Goal: Communication & Community: Answer question/provide support

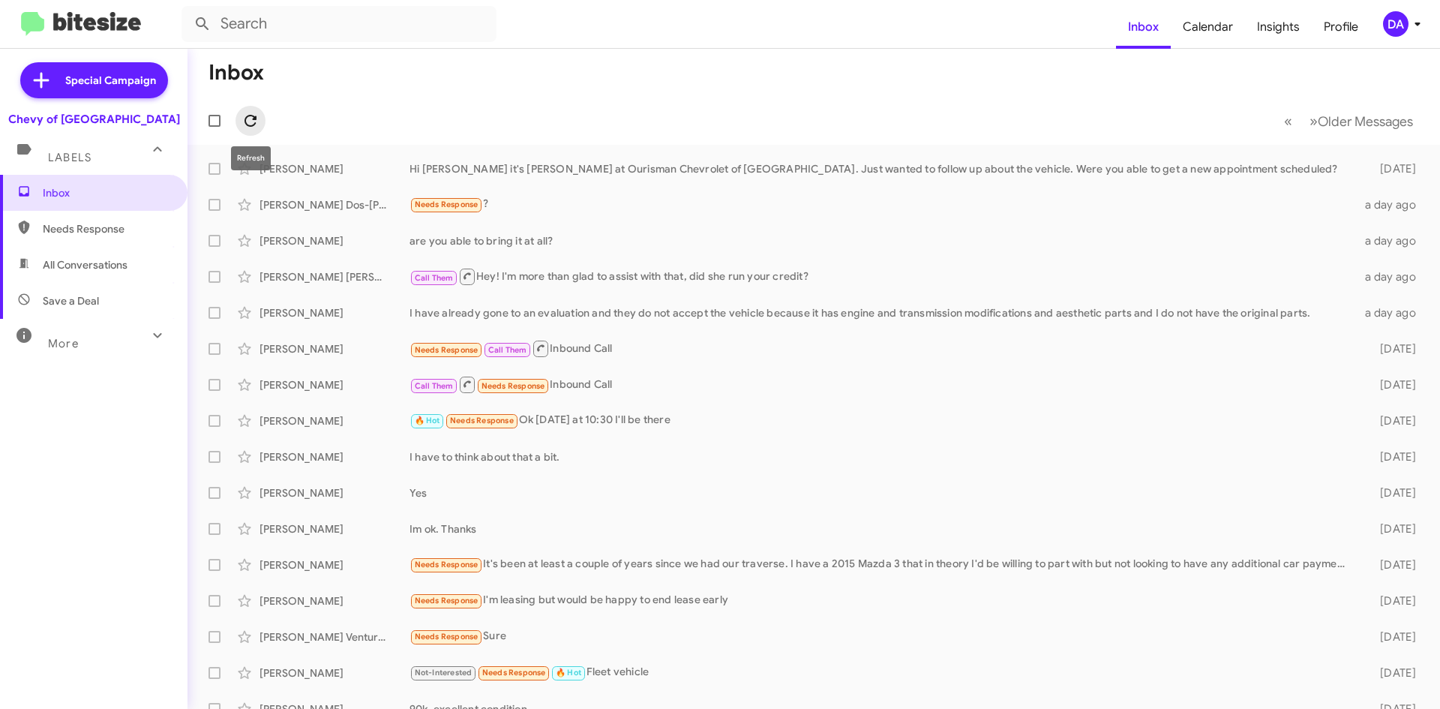
click at [250, 127] on icon at bounding box center [250, 121] width 18 height 18
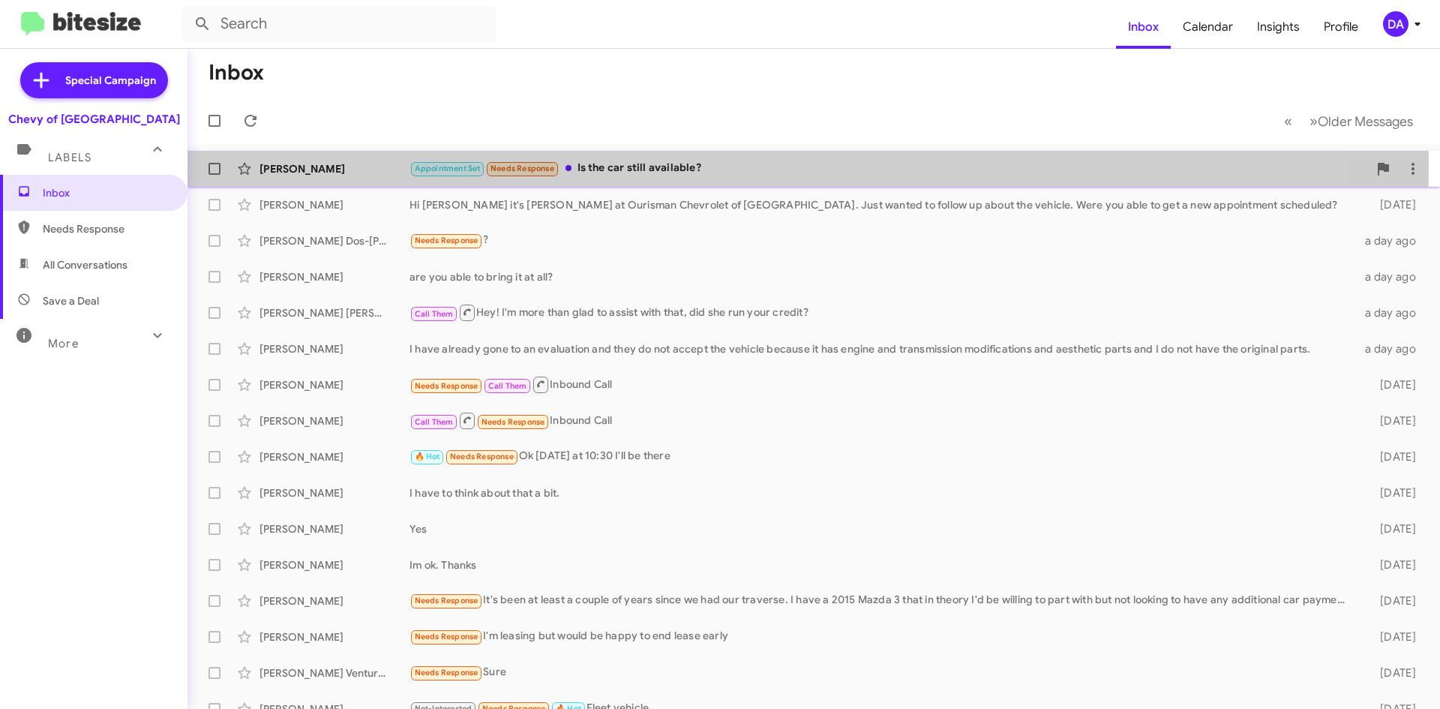
click at [626, 166] on div "Appointment Set Needs Response Is the car still available?" at bounding box center [888, 168] width 958 height 17
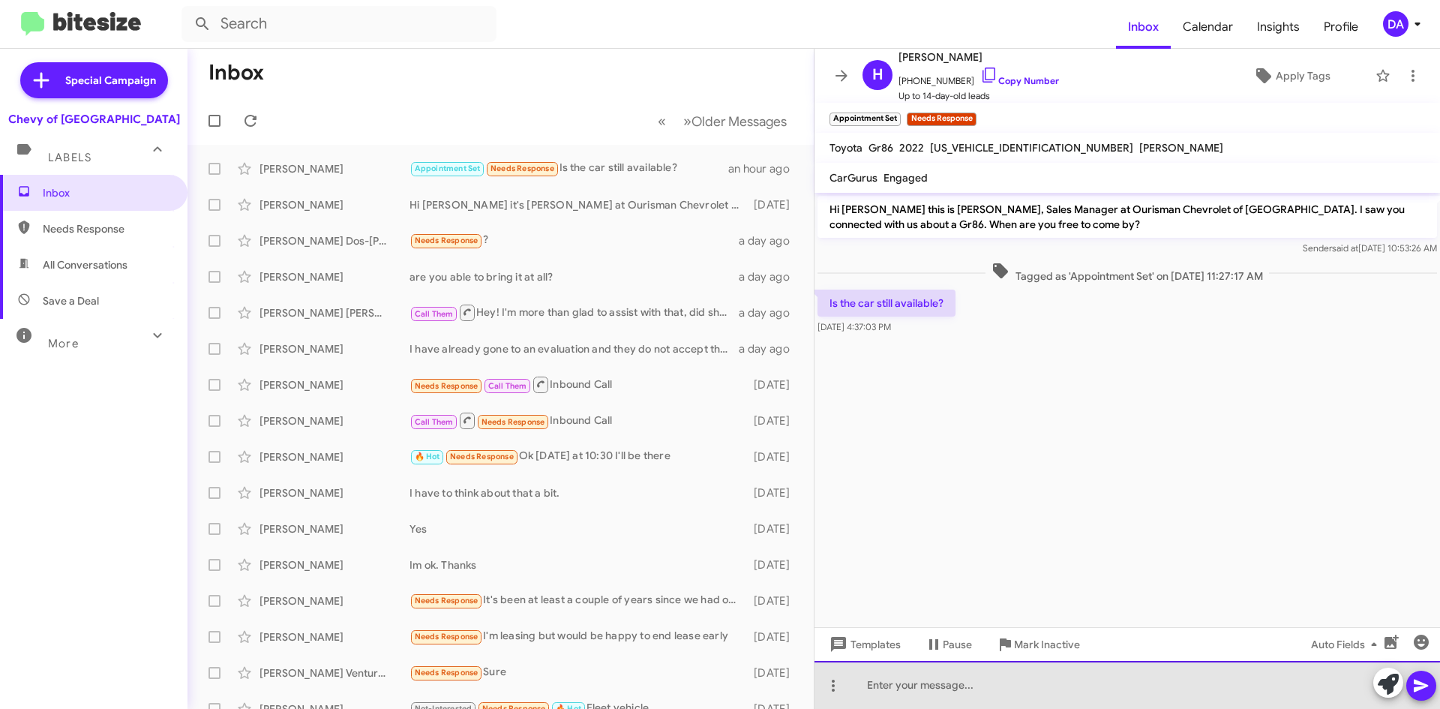
click at [1019, 688] on div at bounding box center [1126, 685] width 625 height 48
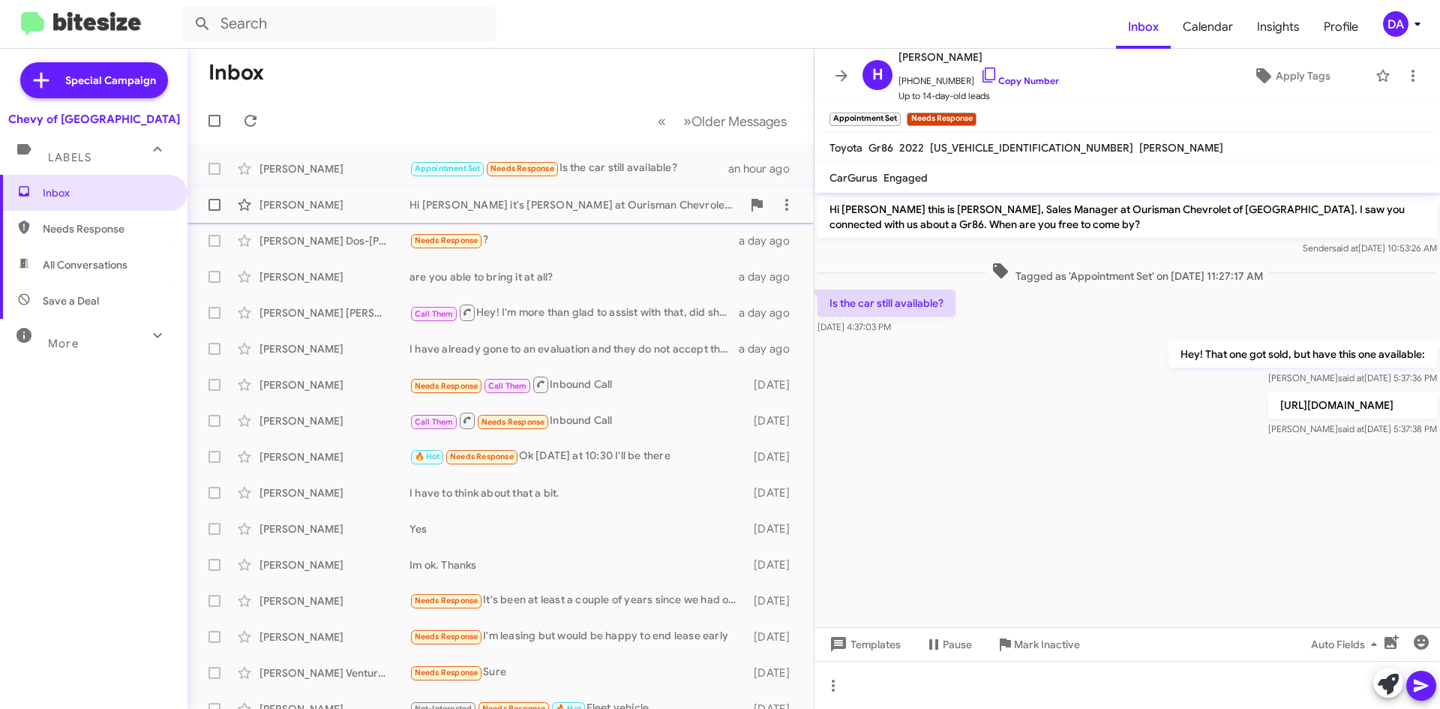
click at [489, 198] on div "Hi [PERSON_NAME] it's [PERSON_NAME] at Ourisman Chevrolet of [GEOGRAPHIC_DATA].…" at bounding box center [575, 204] width 332 height 15
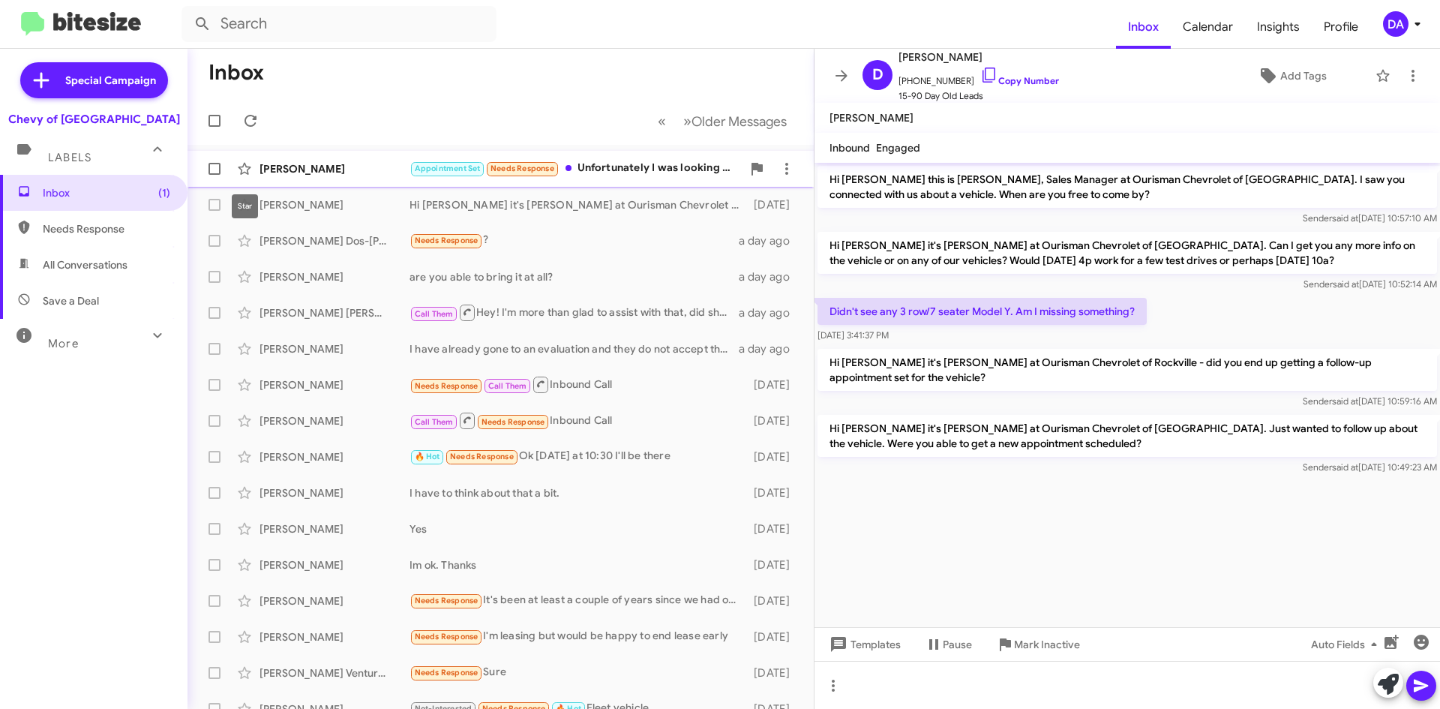
click at [276, 163] on div "[PERSON_NAME]" at bounding box center [334, 168] width 150 height 15
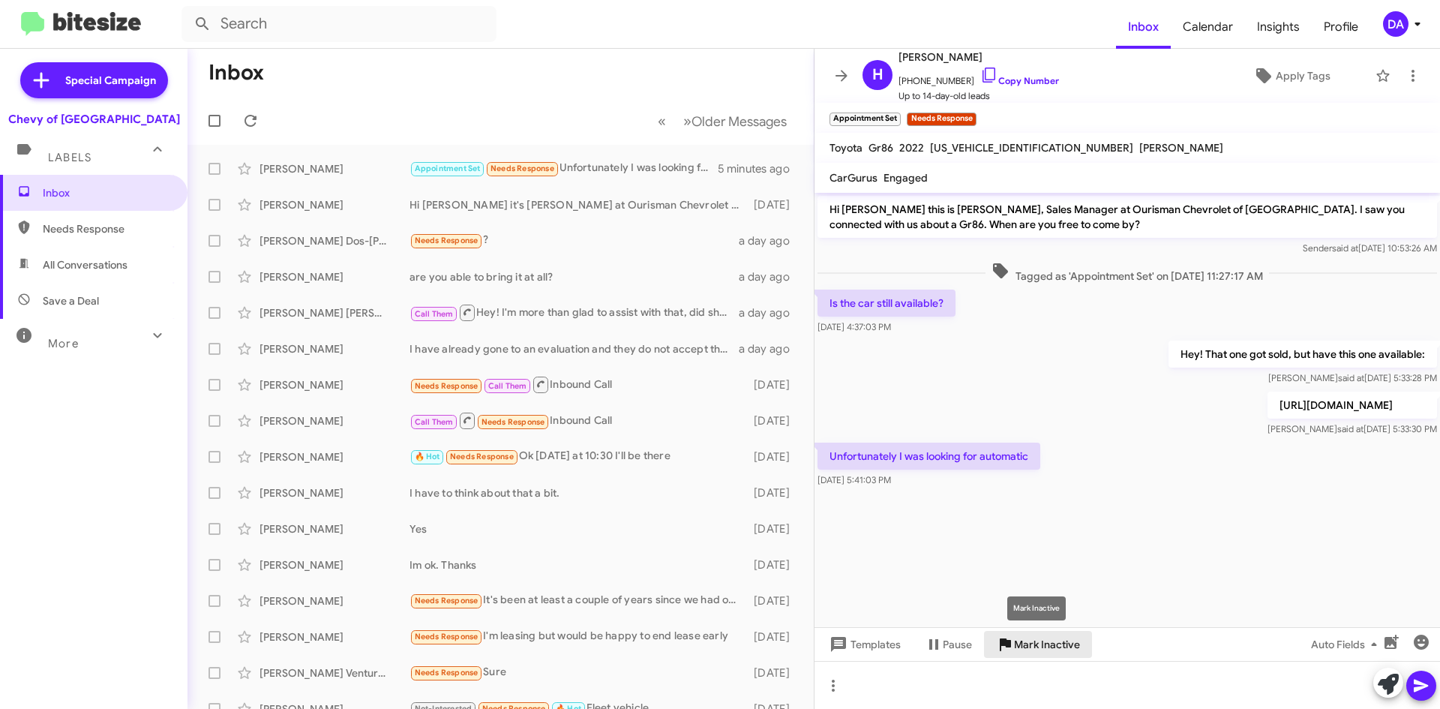
click at [1045, 645] on span "Mark Inactive" at bounding box center [1047, 644] width 66 height 27
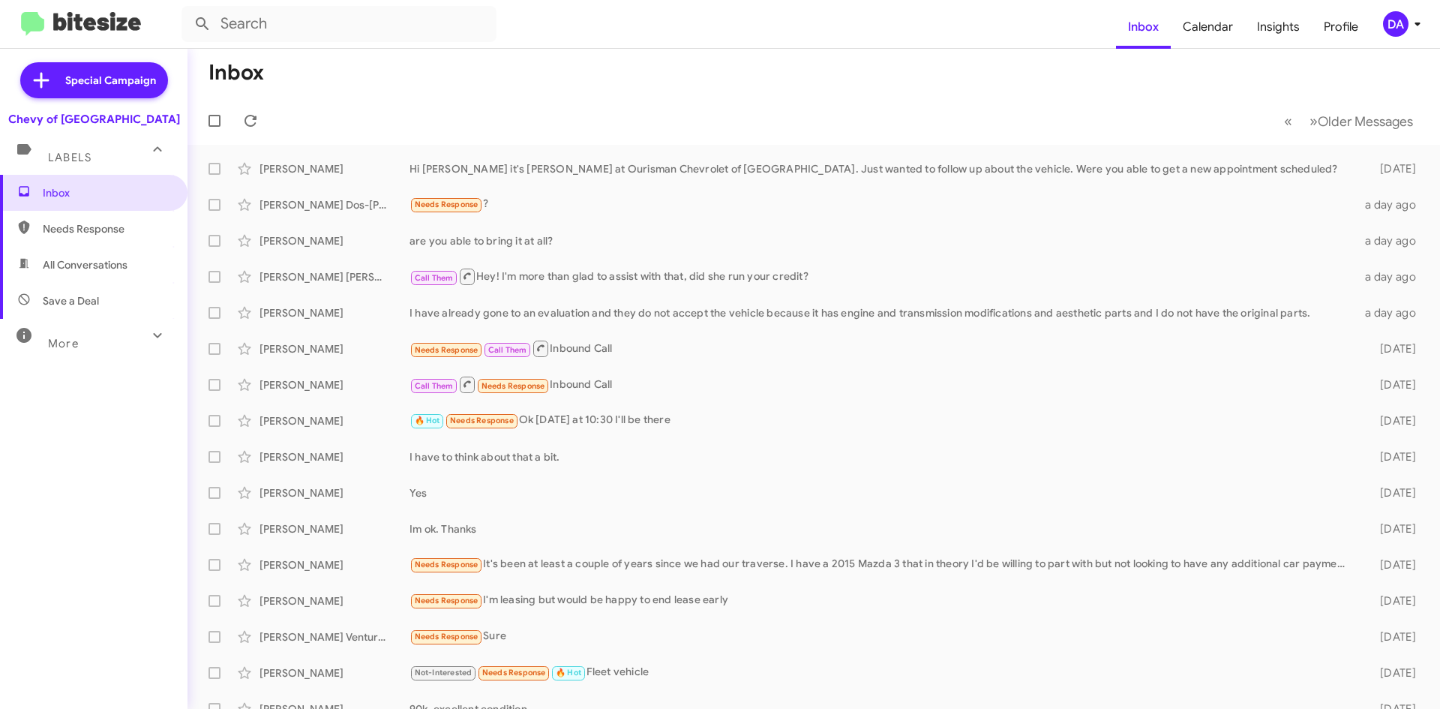
click at [108, 430] on div "Inbox Needs Response All Conversations Save a Deal More Important 🔥 Hot Appoint…" at bounding box center [93, 387] width 187 height 425
click at [109, 462] on div "Inbox Needs Response All Conversations Save a Deal More Important 🔥 Hot Appoint…" at bounding box center [93, 387] width 187 height 425
click at [123, 469] on div "Inbox Needs Response All Conversations Save a Deal More Important 🔥 Hot Appoint…" at bounding box center [93, 387] width 187 height 425
